Goal: Task Accomplishment & Management: Manage account settings

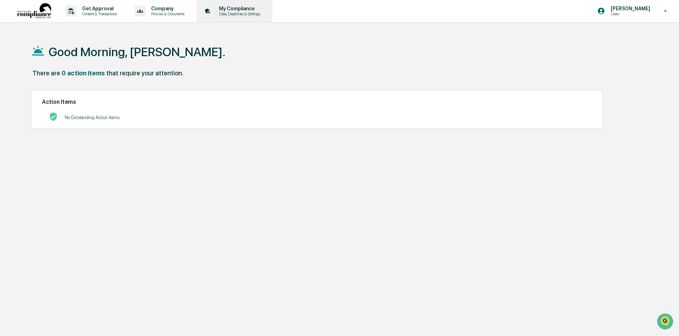
click at [243, 16] on p "Data, Deadlines & Settings" at bounding box center [238, 13] width 50 height 5
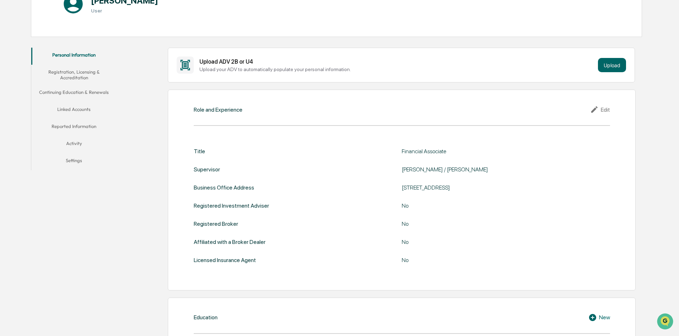
scroll to position [107, 0]
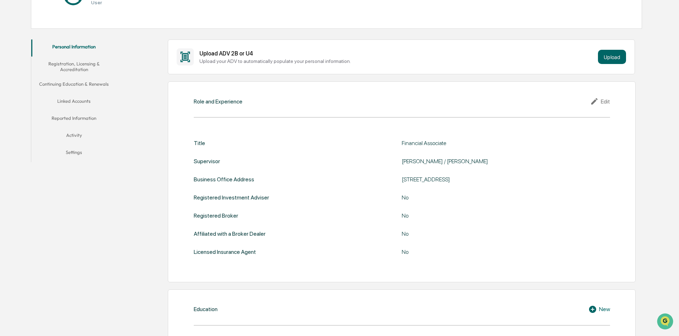
click at [69, 80] on button "Continuing Education & Renewals" at bounding box center [73, 85] width 85 height 17
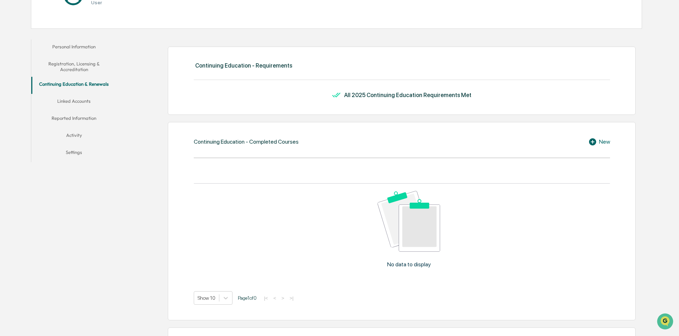
click at [74, 69] on button "Registration, Licensing & Accreditation" at bounding box center [73, 66] width 85 height 20
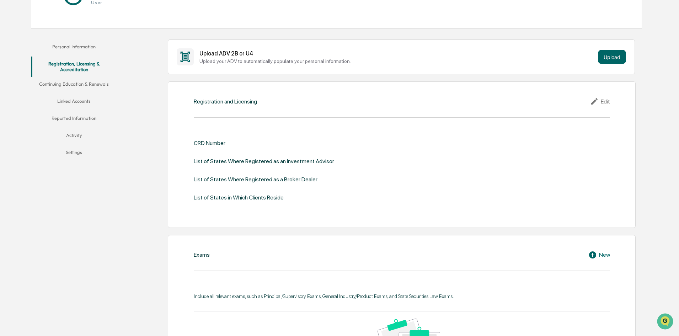
click at [79, 104] on button "Linked Accounts" at bounding box center [73, 102] width 85 height 17
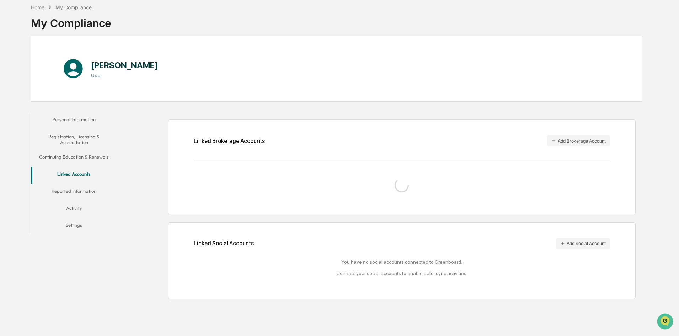
scroll to position [84, 0]
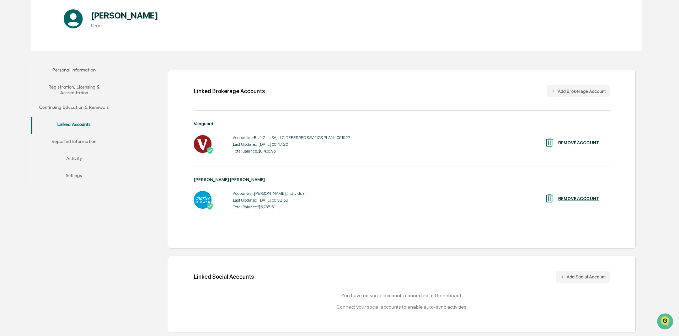
click at [88, 139] on button "Reported Information" at bounding box center [73, 142] width 85 height 17
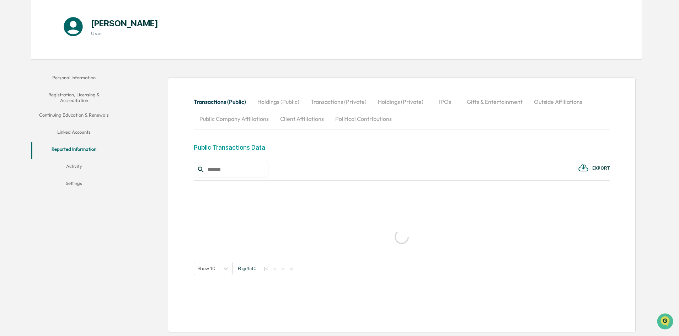
scroll to position [84, 0]
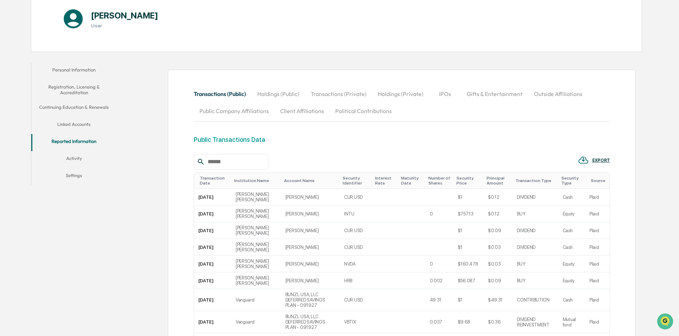
click at [71, 159] on button "Activity" at bounding box center [73, 159] width 85 height 17
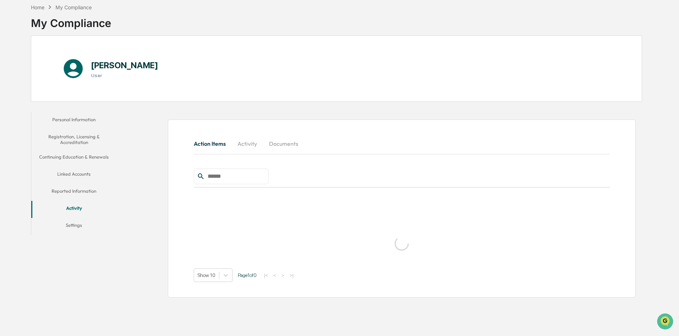
scroll to position [34, 0]
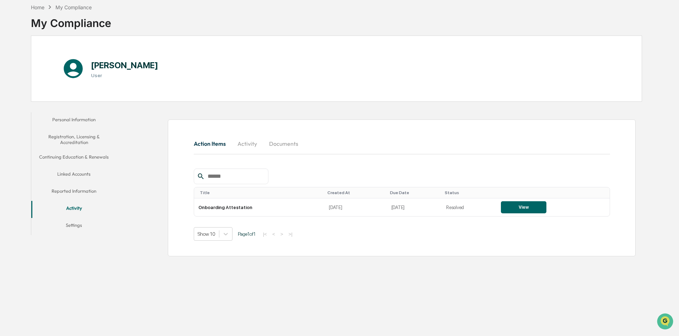
click at [73, 124] on button "Personal Information" at bounding box center [73, 120] width 85 height 17
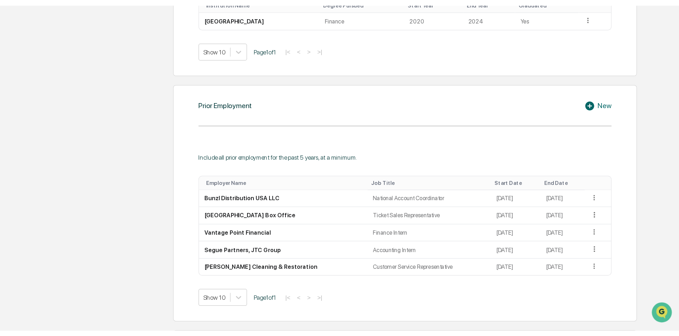
scroll to position [460, 0]
